Goal: Task Accomplishment & Management: Use online tool/utility

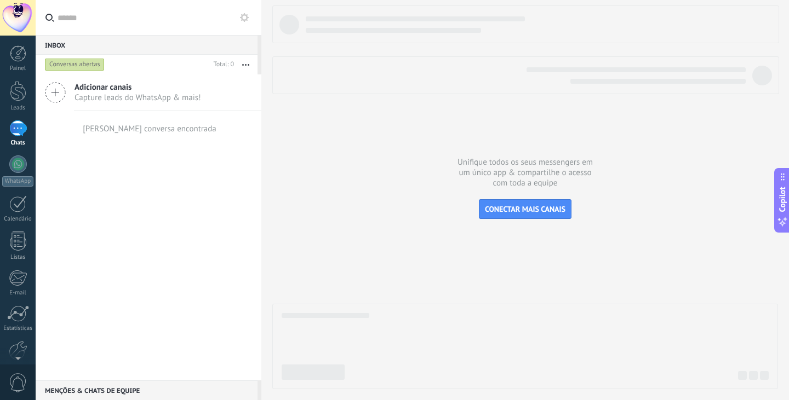
click at [129, 156] on div "Adicionar canais Capture leads do WhatsApp & mais! Nenhuma conversa encontrada" at bounding box center [149, 227] width 226 height 306
click at [19, 12] on div at bounding box center [18, 18] width 36 height 36
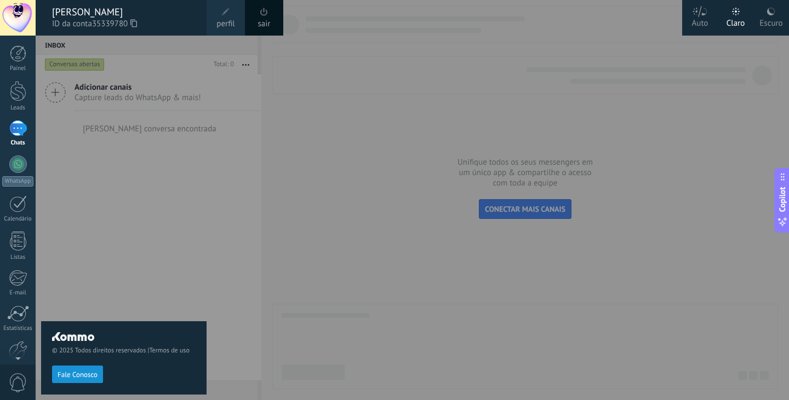
click at [19, 12] on div at bounding box center [18, 18] width 36 height 36
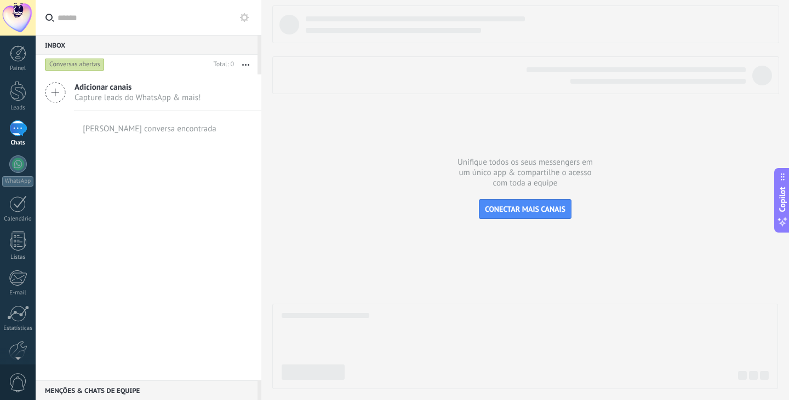
click at [108, 193] on div "Adicionar canais Capture leads do WhatsApp & mais! Nenhuma conversa encontrada" at bounding box center [149, 227] width 226 height 306
click at [20, 155] on div "Painel Leads Chats WhatsApp Clientes" at bounding box center [18, 232] width 36 height 375
click at [15, 164] on div at bounding box center [18, 165] width 18 height 18
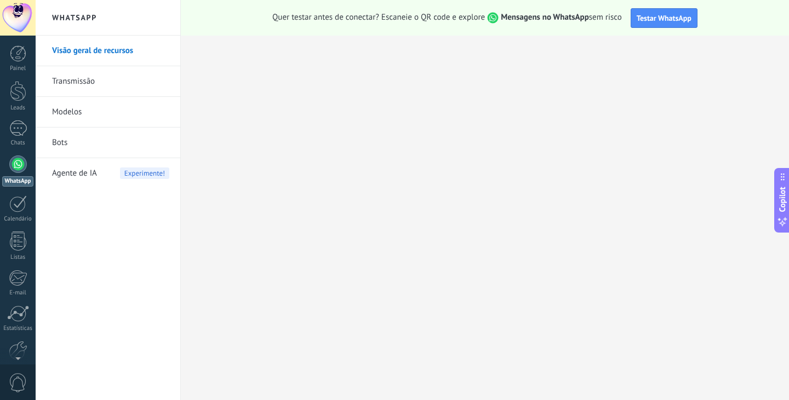
click at [97, 100] on link "Modelos" at bounding box center [110, 112] width 117 height 31
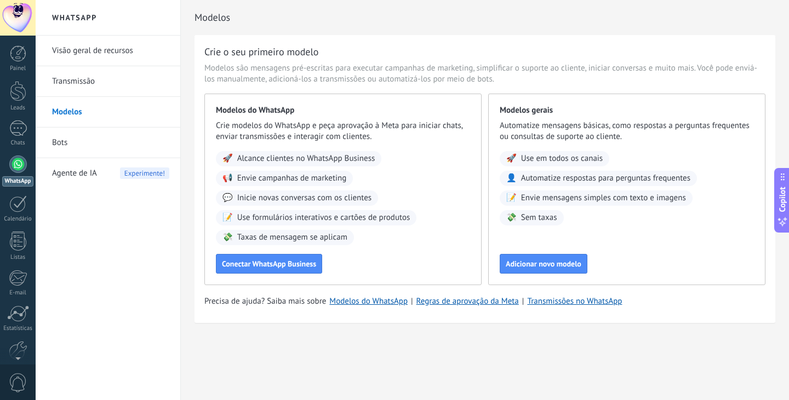
click at [291, 203] on span "Inicie novas conversas com os clientes" at bounding box center [304, 198] width 134 height 11
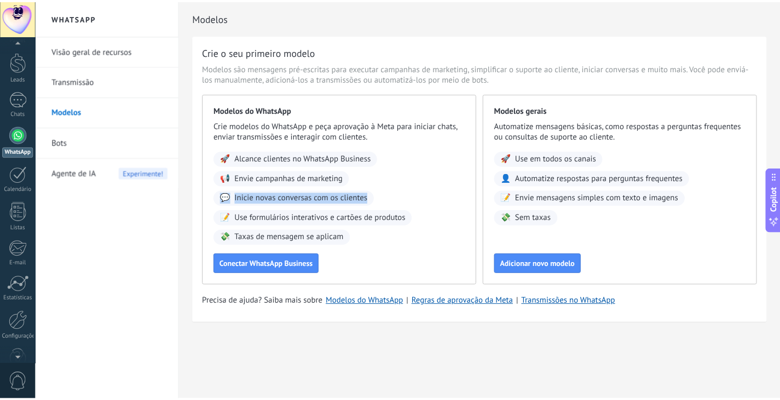
scroll to position [55, 0]
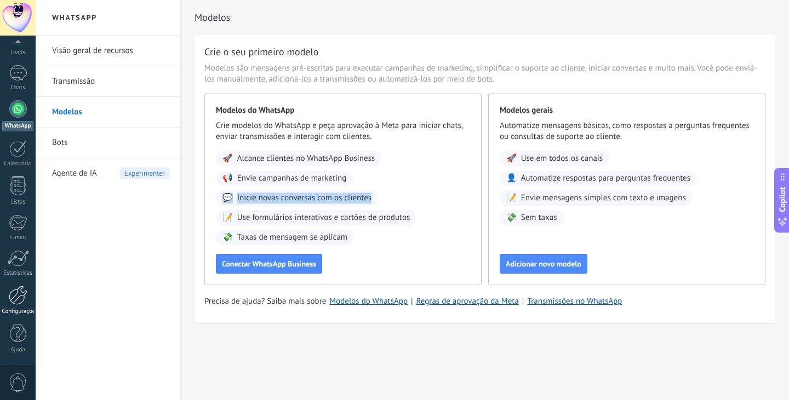
click at [31, 294] on link "Configurações" at bounding box center [18, 301] width 36 height 30
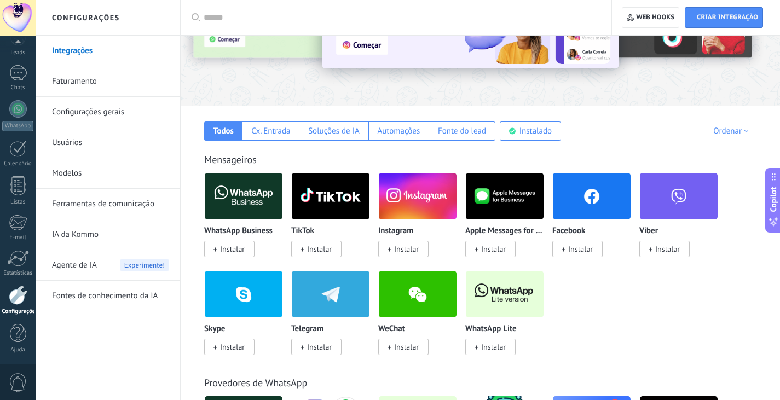
scroll to position [110, 0]
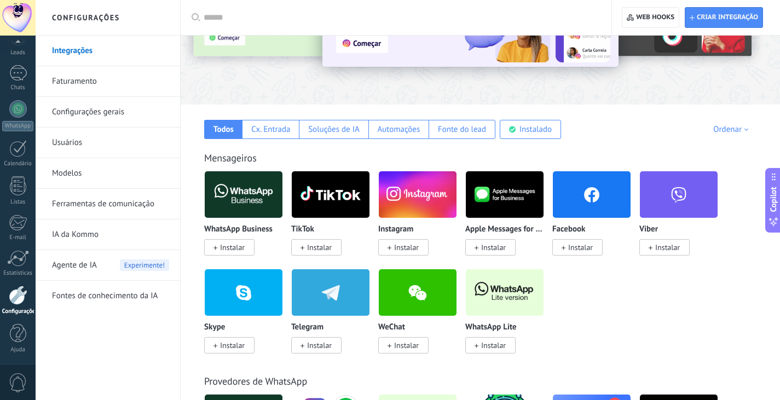
click at [220, 254] on span "Instalar" at bounding box center [229, 247] width 50 height 16
click at [235, 210] on img at bounding box center [244, 194] width 78 height 53
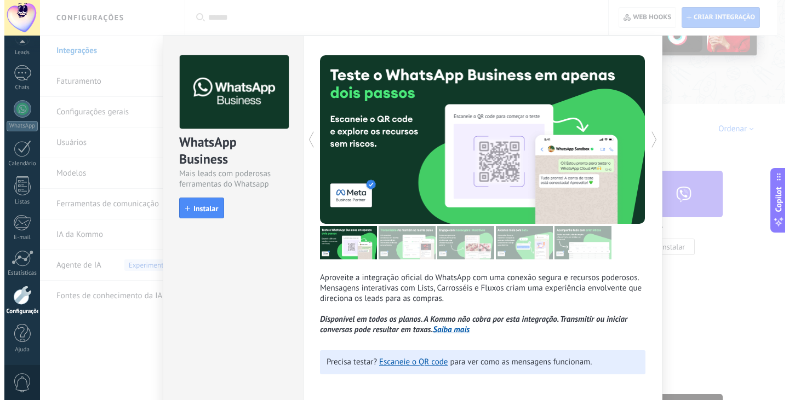
scroll to position [219, 0]
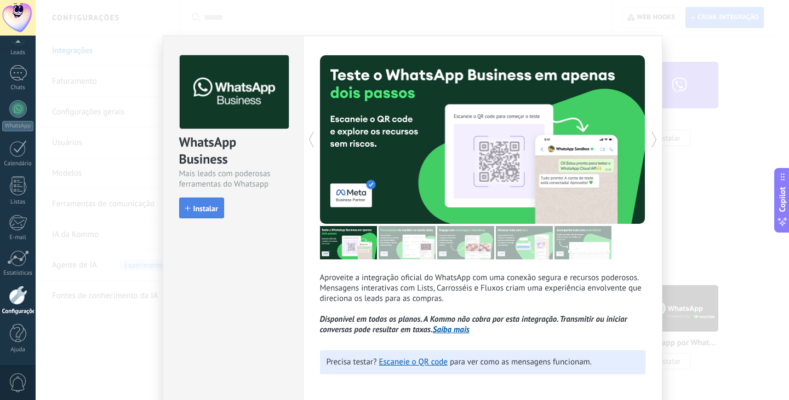
click at [194, 202] on button "Instalar" at bounding box center [201, 208] width 45 height 21
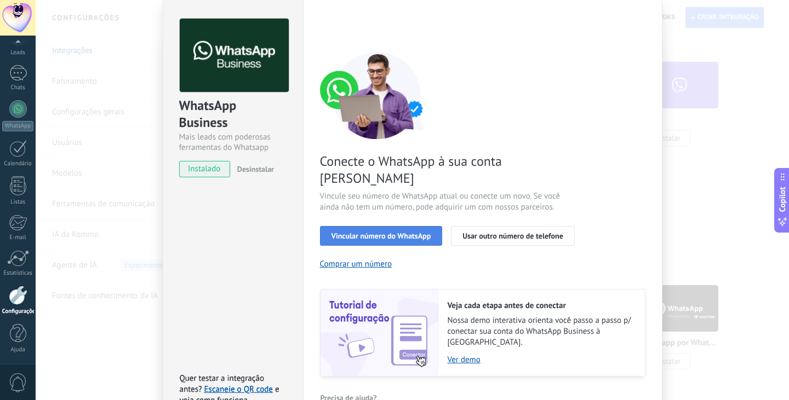
click at [397, 232] on span "Vincular número do WhatsApp" at bounding box center [381, 236] width 100 height 8
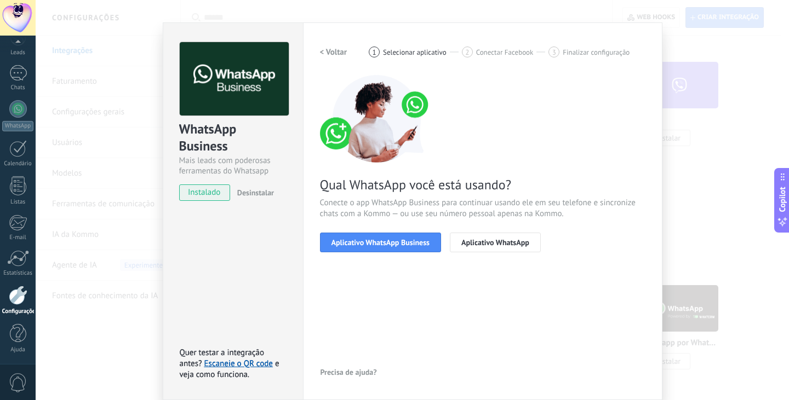
drag, startPoint x: 142, startPoint y: 207, endPoint x: 138, endPoint y: 211, distance: 5.8
click at [142, 207] on div "WhatsApp Business Mais leads com poderosas ferramentas do Whatsapp instalado De…" at bounding box center [412, 200] width 753 height 400
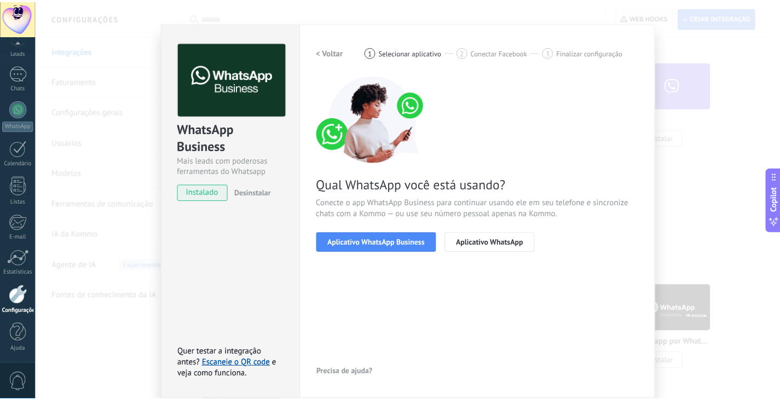
scroll to position [0, 0]
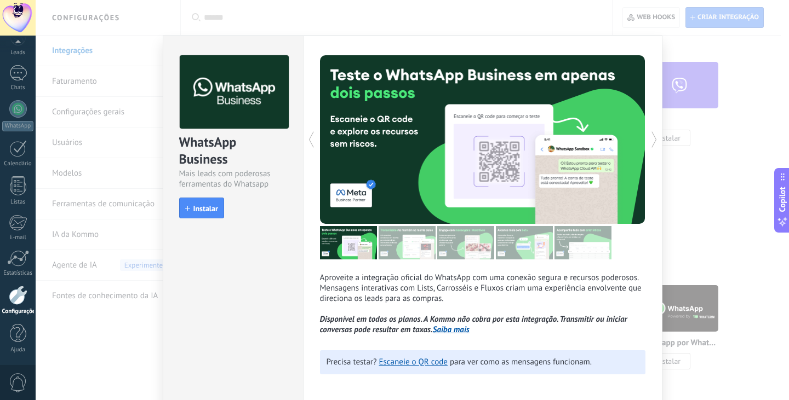
drag, startPoint x: 711, startPoint y: 35, endPoint x: 706, endPoint y: 41, distance: 8.6
click at [709, 38] on div "WhatsApp Business Mais leads com poderosas ferramentas do Whatsapp install Inst…" at bounding box center [412, 200] width 753 height 400
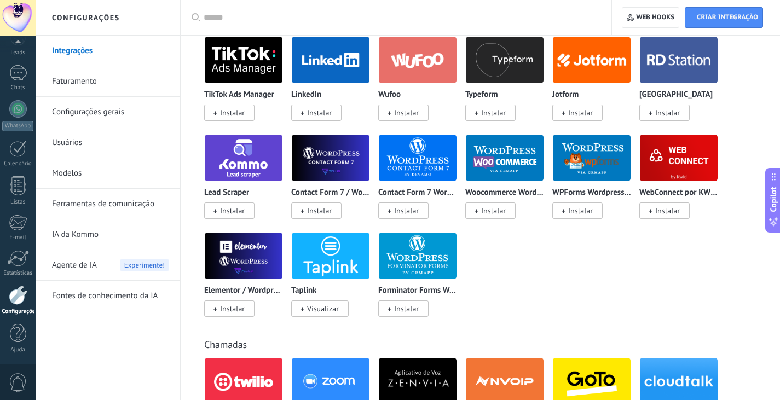
scroll to position [1041, 0]
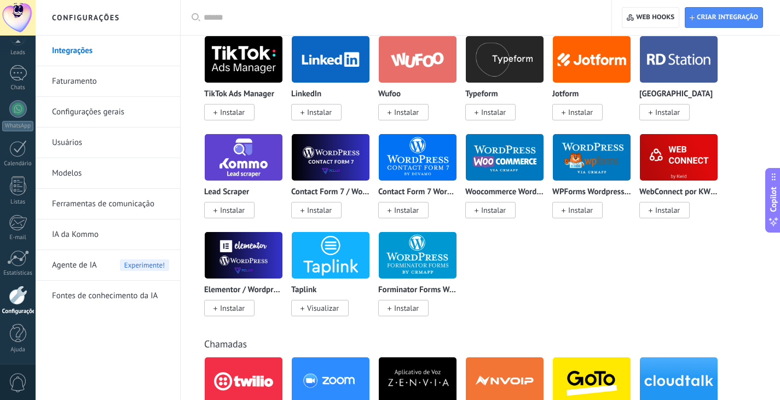
drag, startPoint x: 535, startPoint y: 299, endPoint x: 587, endPoint y: 95, distance: 210.8
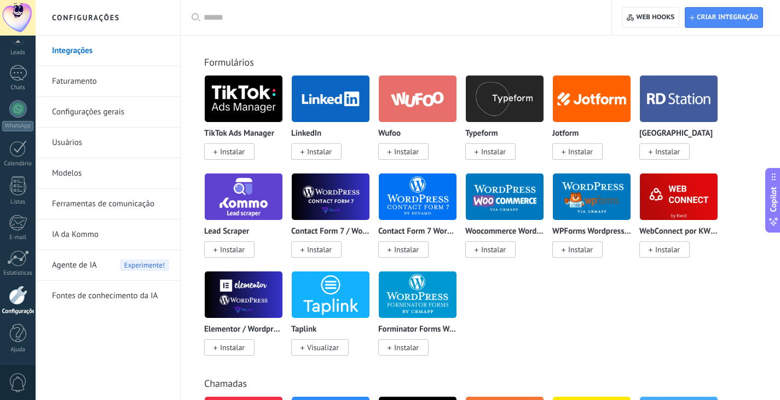
click at [100, 205] on link "Ferramentas de comunicação" at bounding box center [110, 204] width 117 height 31
